Goal: Task Accomplishment & Management: Manage account settings

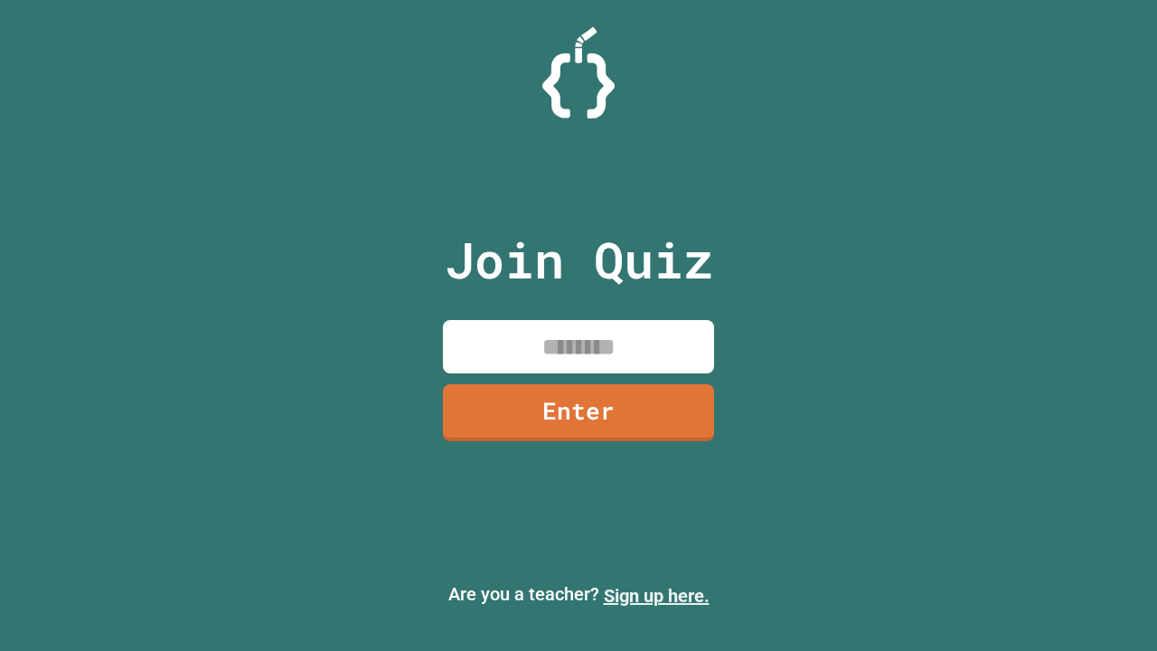
click at [656, 596] on link "Sign up here." at bounding box center [657, 596] width 106 height 22
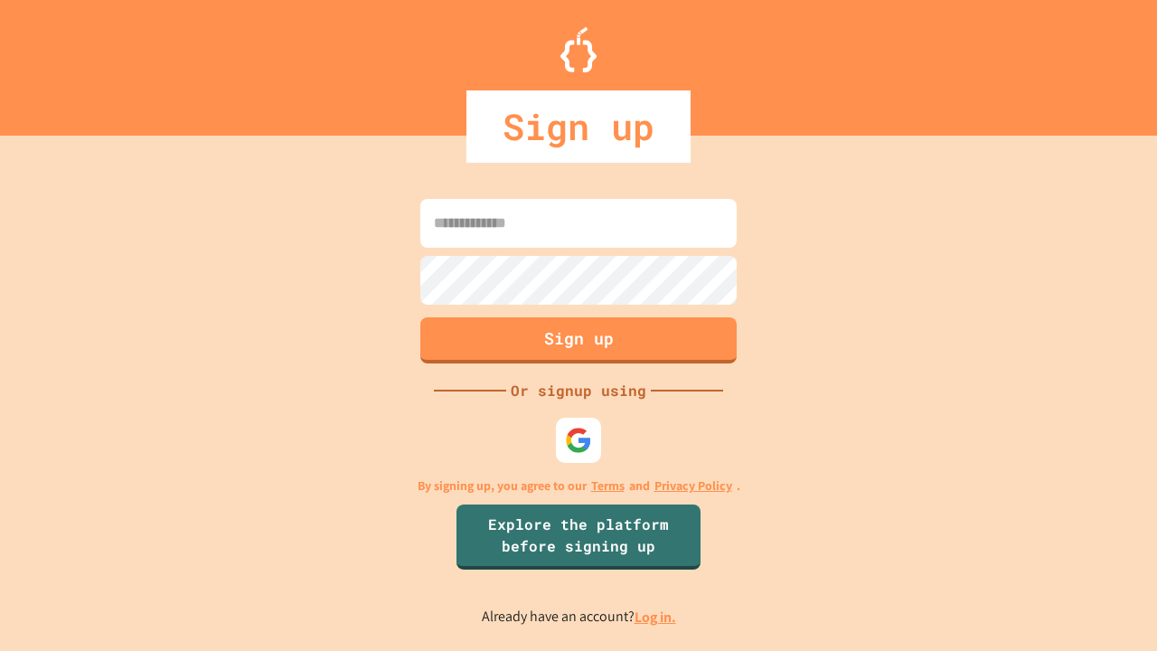
click at [656, 617] on link "Log in." at bounding box center [656, 616] width 42 height 19
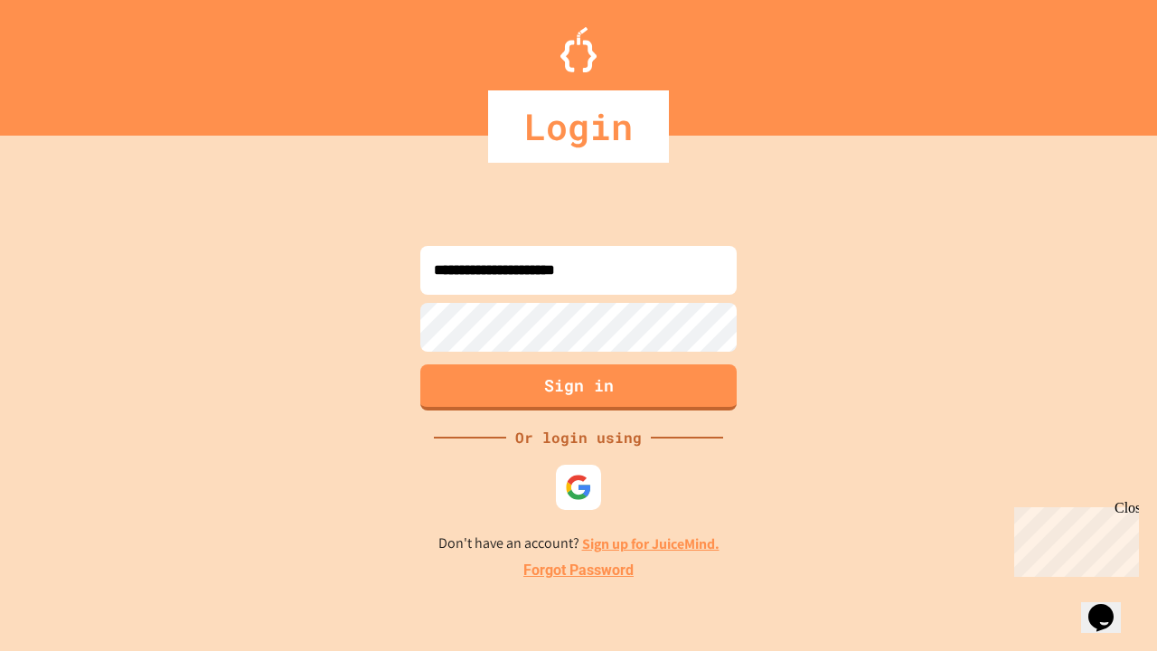
type input "**********"
